Goal: Information Seeking & Learning: Learn about a topic

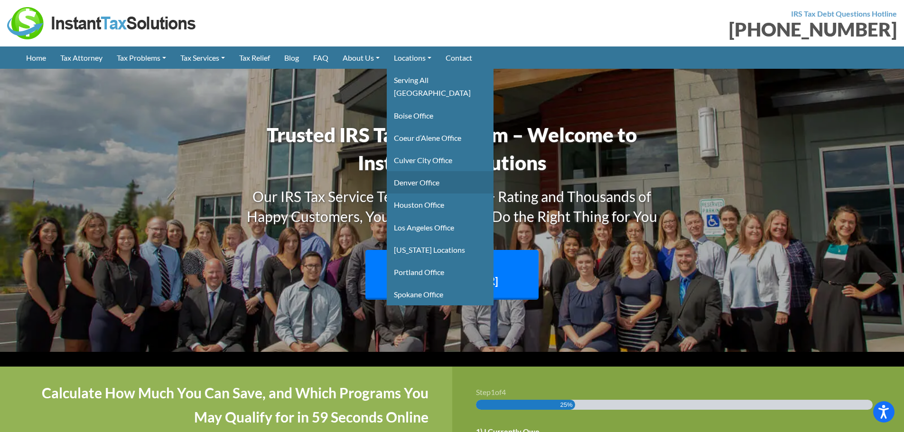
click at [428, 171] on link "Denver Office" at bounding box center [440, 182] width 107 height 22
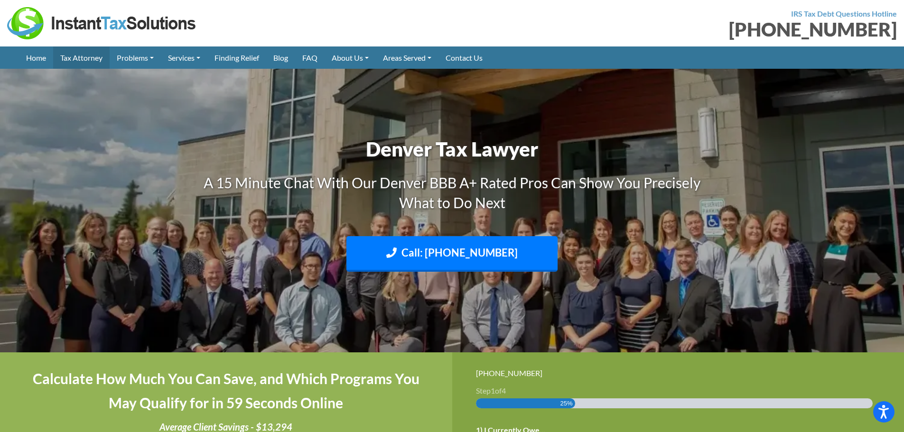
click at [92, 56] on link "Tax Attorney" at bounding box center [81, 57] width 56 height 22
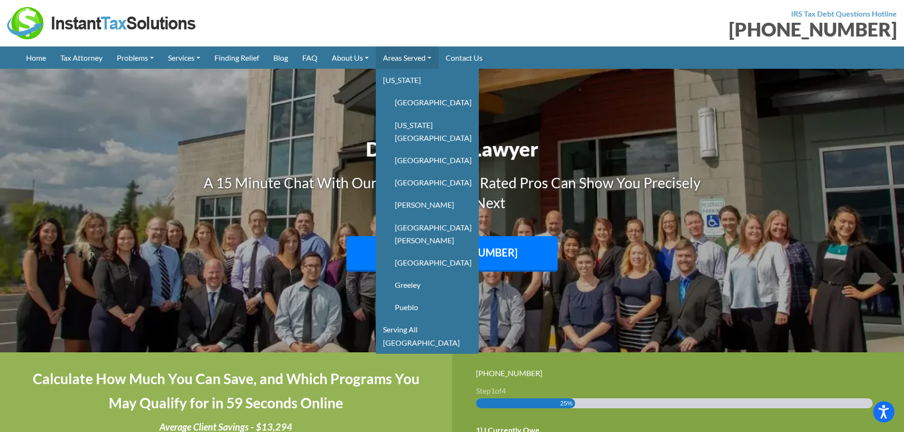
click at [425, 56] on link "Areas Served" at bounding box center [407, 57] width 63 height 22
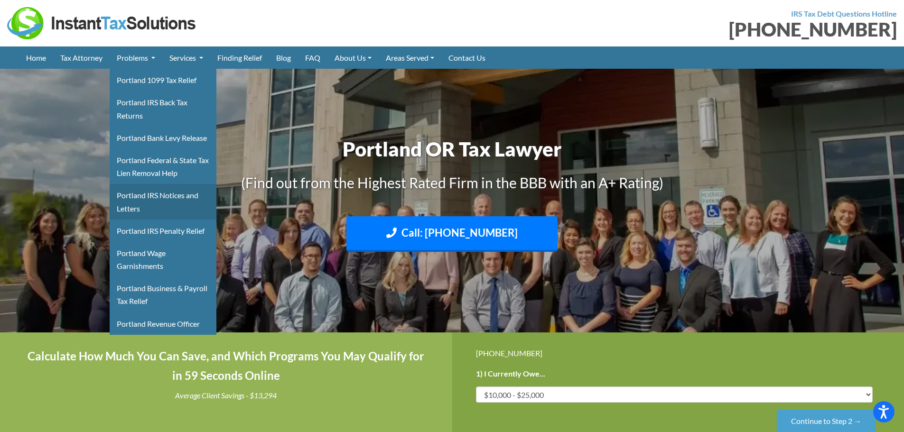
click at [158, 198] on link "Portland IRS Notices and Letters" at bounding box center [163, 201] width 107 height 35
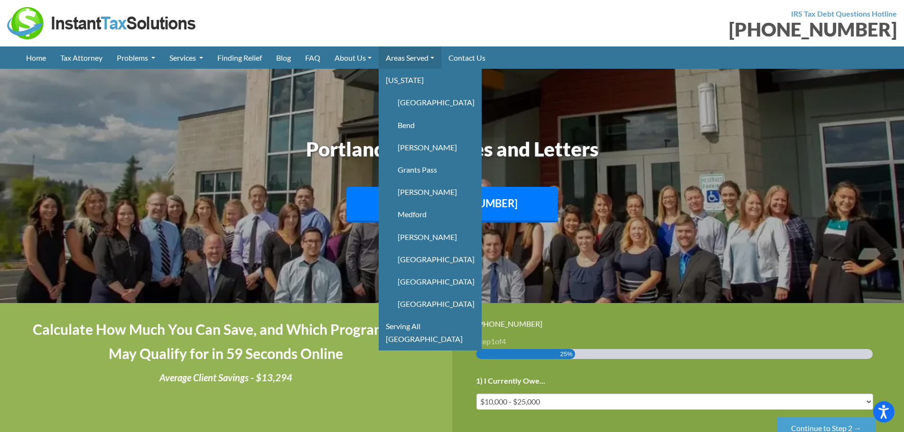
click at [402, 52] on link "Areas Served" at bounding box center [410, 57] width 63 height 22
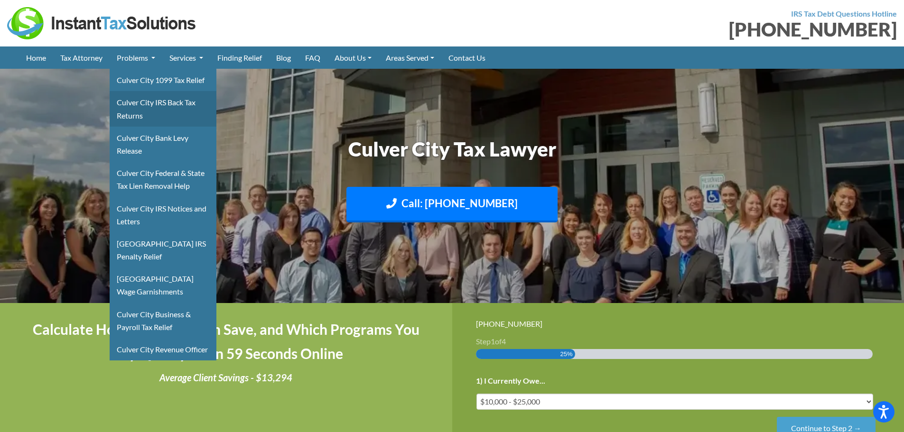
click at [139, 102] on link "Culver City IRS Back Tax Returns" at bounding box center [163, 108] width 107 height 35
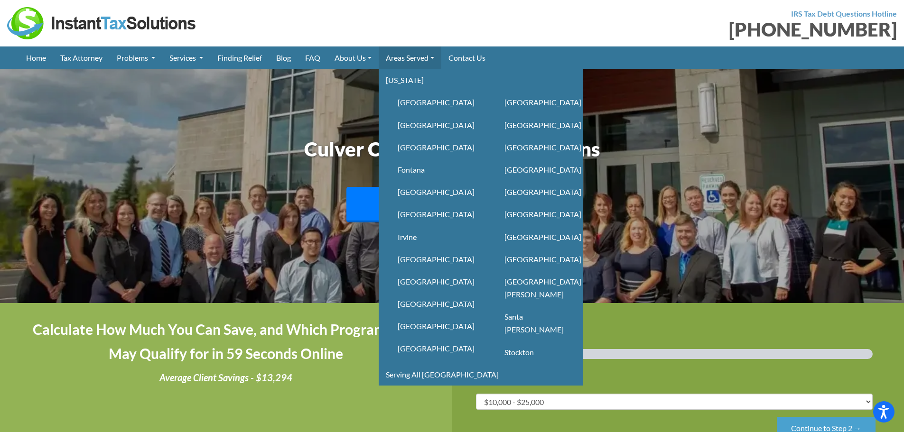
click at [422, 56] on link "Areas Served" at bounding box center [410, 57] width 63 height 22
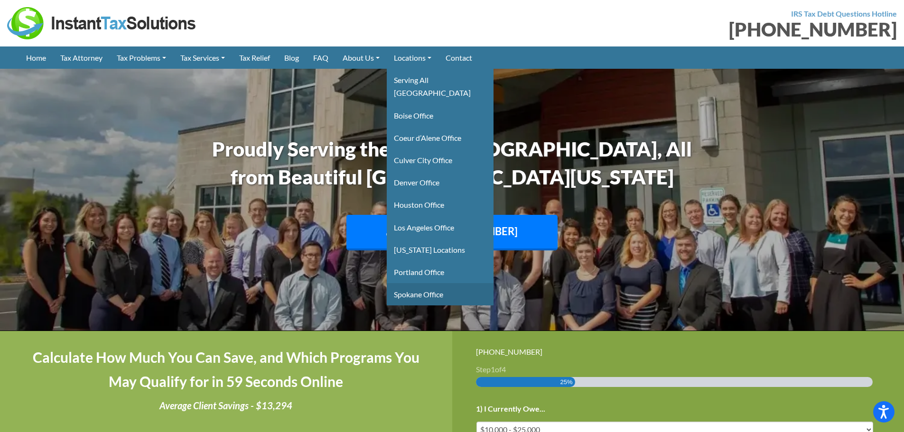
click at [423, 283] on link "Spokane Office" at bounding box center [440, 294] width 107 height 22
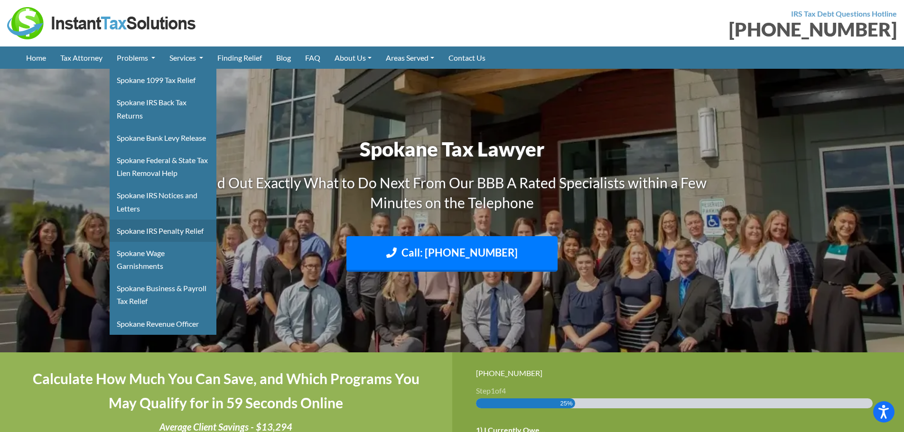
click at [154, 229] on link "Spokane IRS Penalty Relief" at bounding box center [163, 231] width 107 height 22
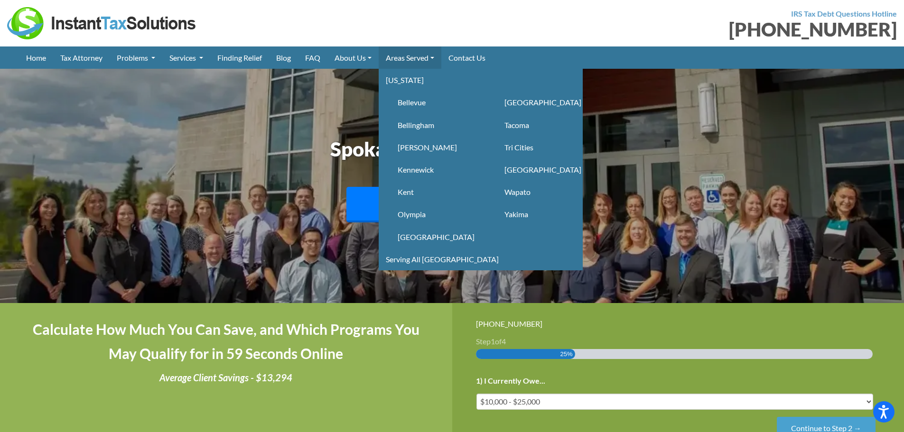
click at [413, 58] on link "Areas Served" at bounding box center [410, 57] width 63 height 22
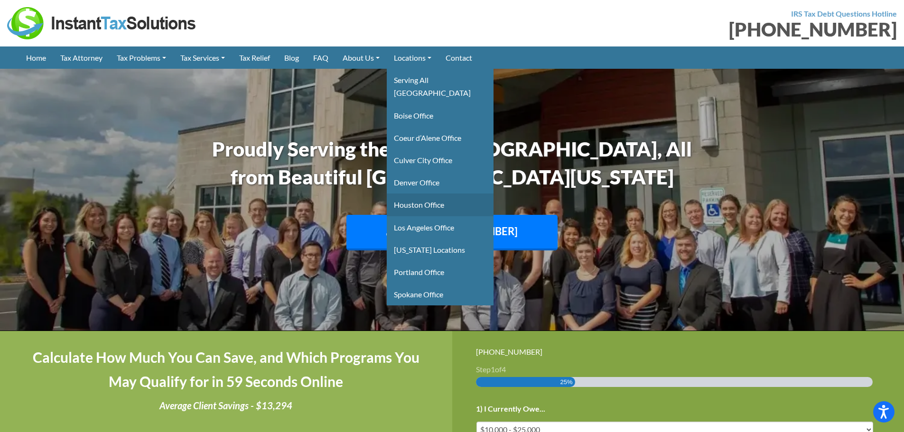
click at [449, 194] on link "Houston Office" at bounding box center [440, 205] width 107 height 22
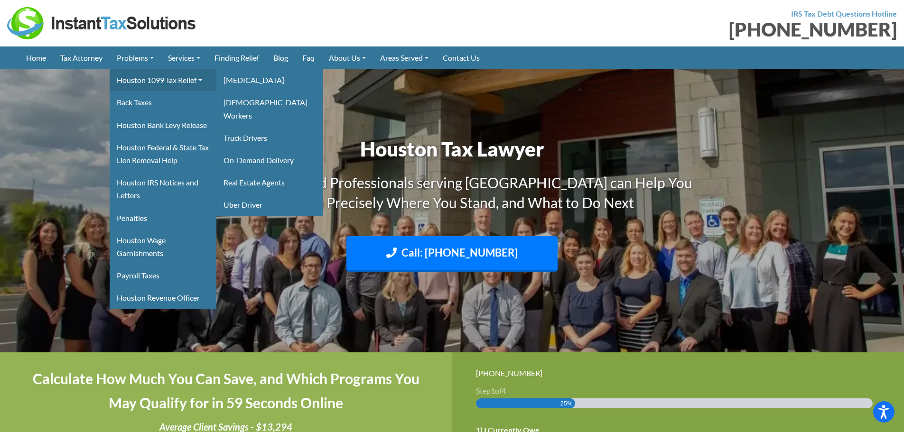
click at [150, 84] on link "Houston 1099 Tax Relief" at bounding box center [163, 80] width 107 height 22
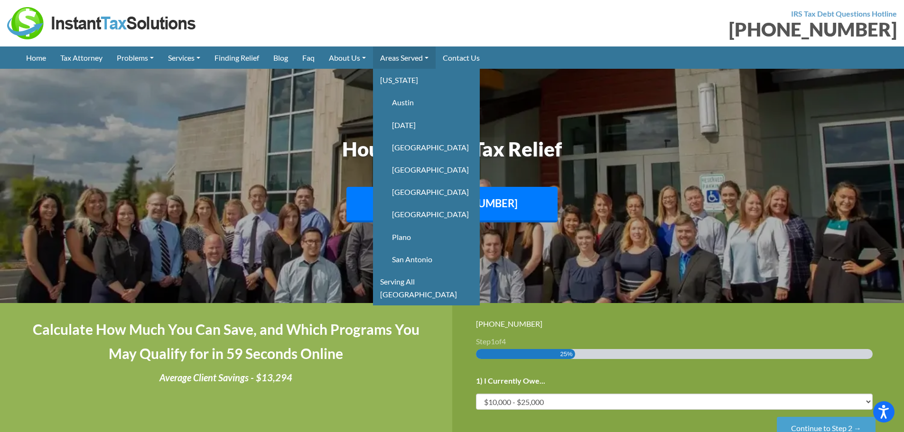
click at [429, 54] on link "Areas Served" at bounding box center [404, 57] width 63 height 22
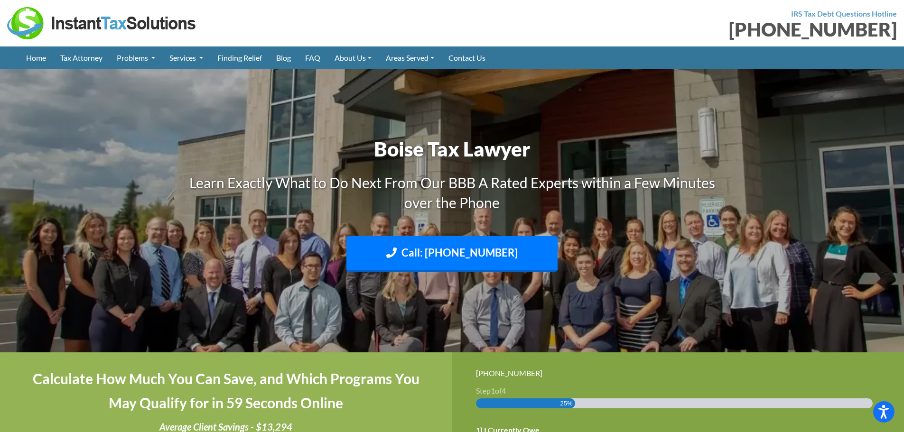
click at [244, 61] on link "Finding Relief" at bounding box center [239, 57] width 59 height 22
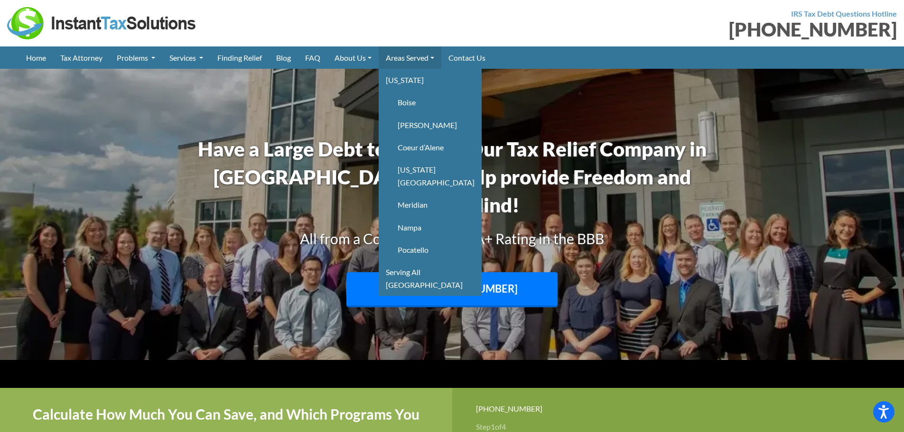
click at [410, 52] on link "Areas Served" at bounding box center [410, 57] width 63 height 22
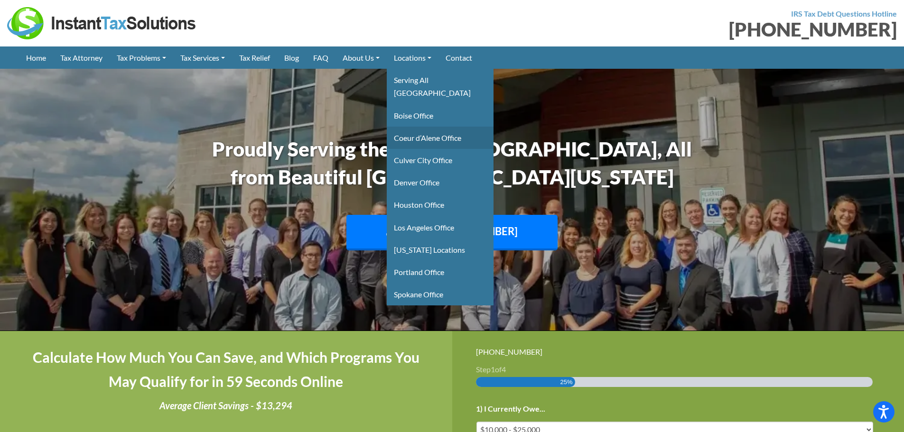
click at [443, 127] on link "Coeur d’Alene Office" at bounding box center [440, 138] width 107 height 22
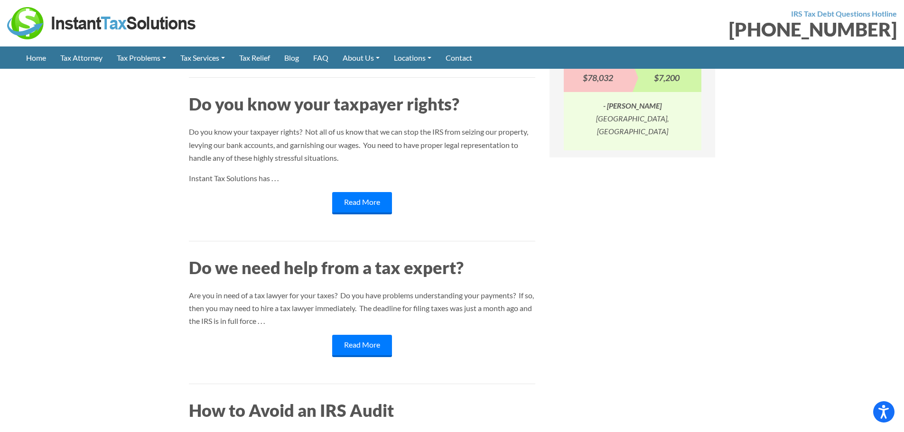
scroll to position [518, 0]
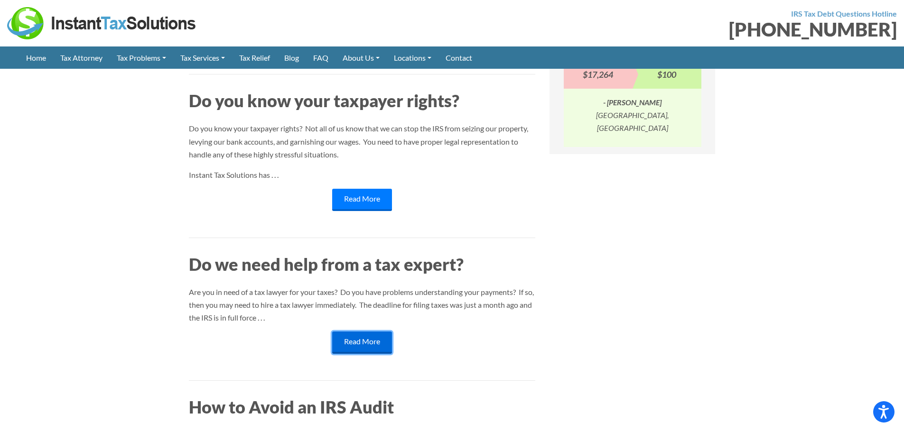
click at [356, 347] on link "Read More" at bounding box center [362, 343] width 60 height 22
